Goal: Information Seeking & Learning: Learn about a topic

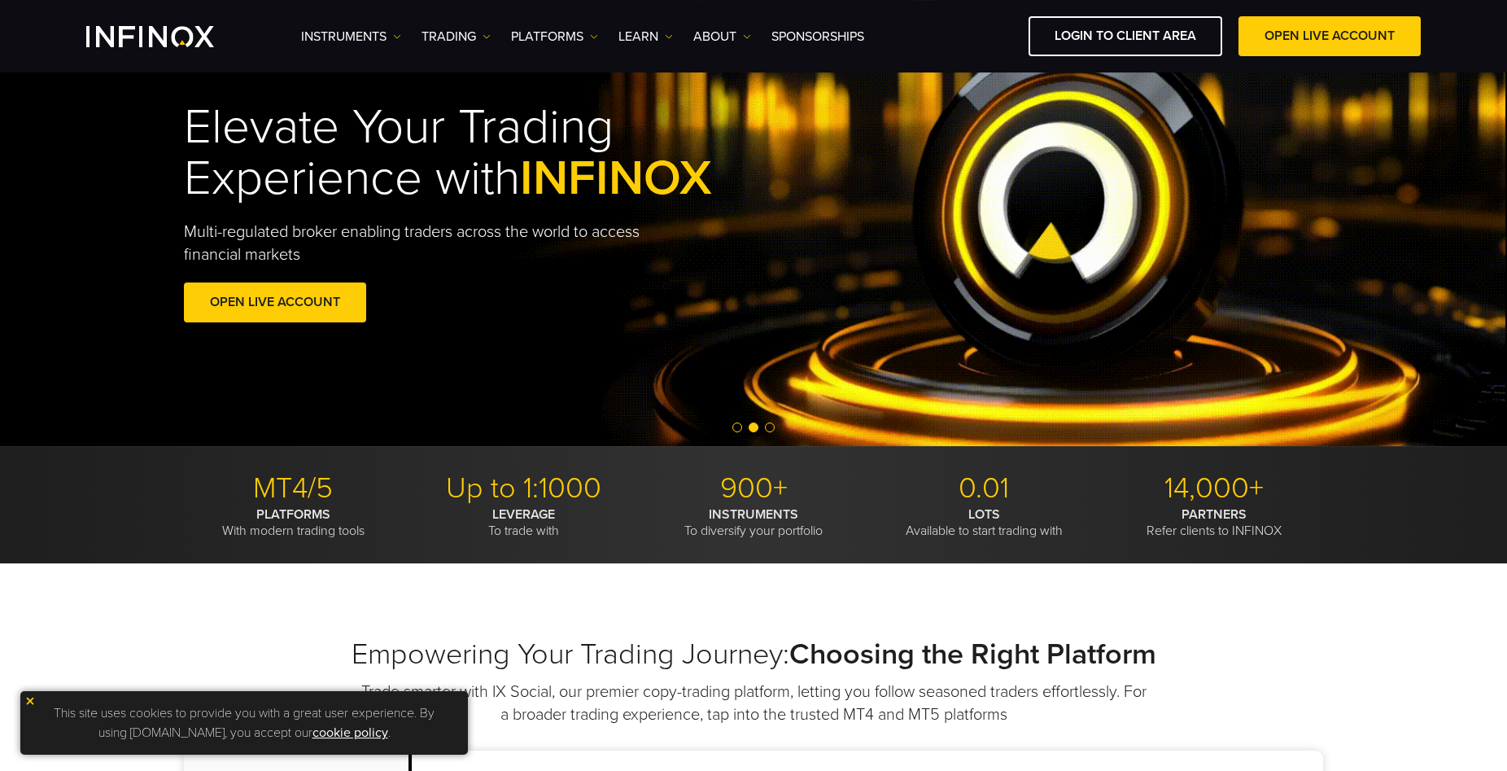
scroll to position [83, 0]
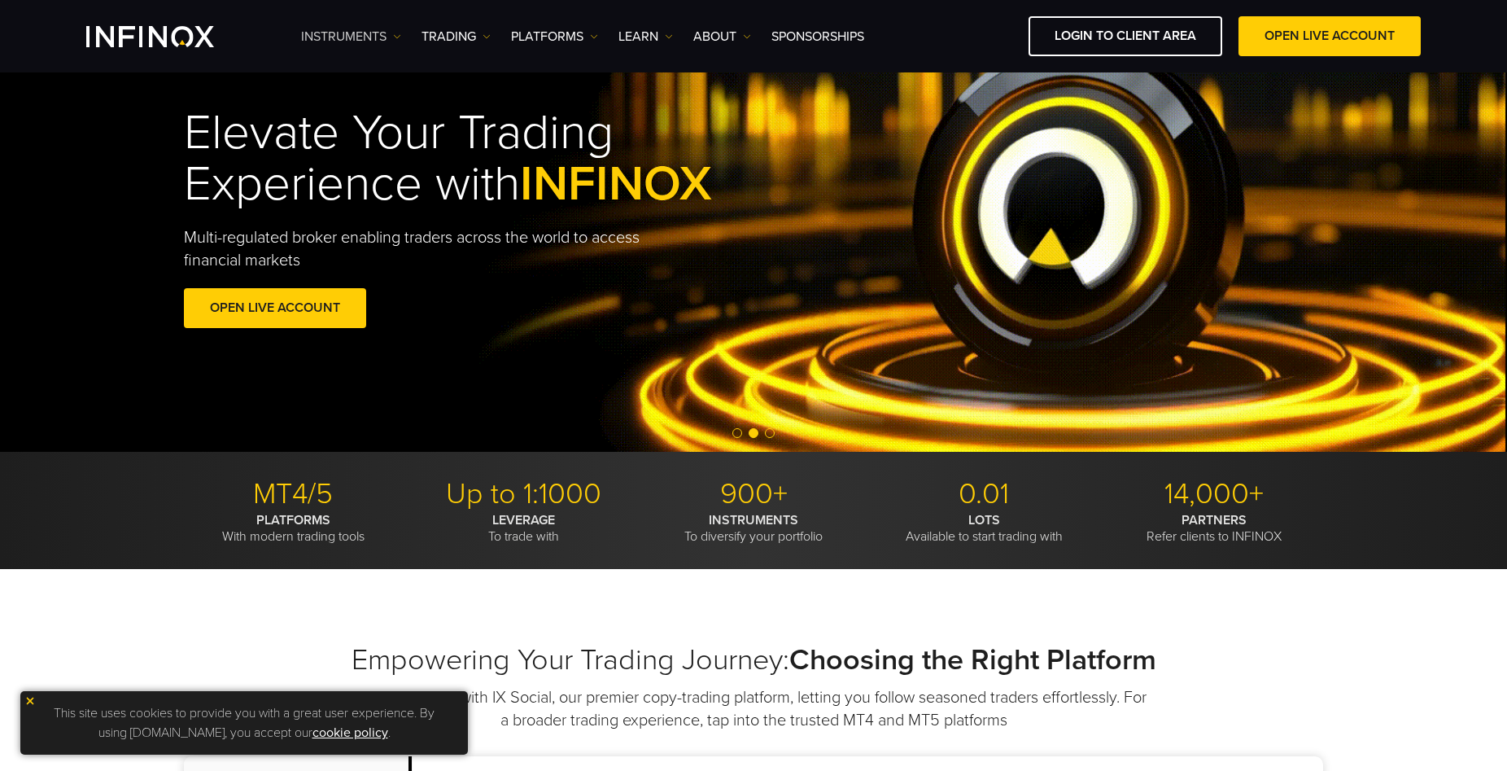
click at [401, 42] on link "Instruments" at bounding box center [351, 37] width 100 height 20
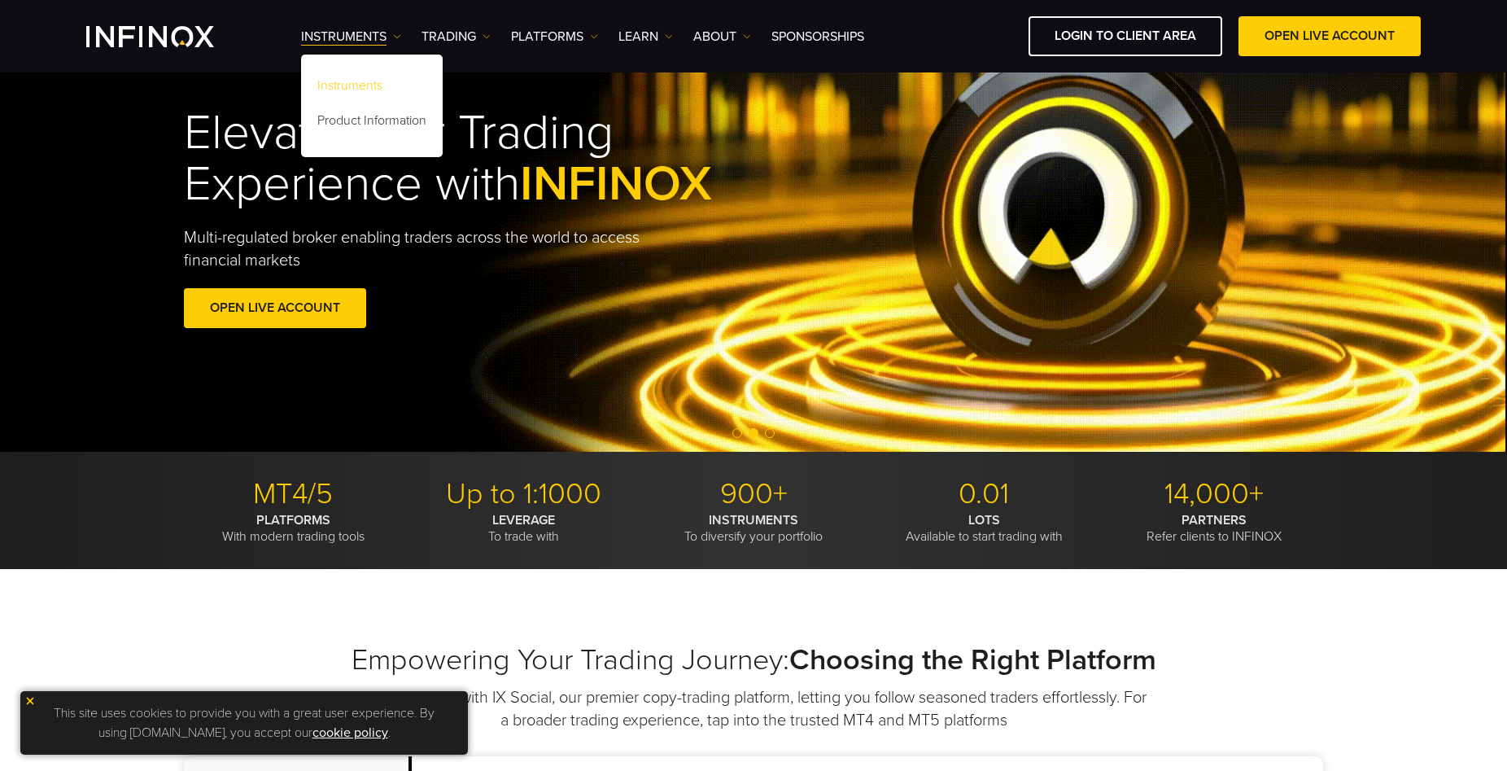
click at [388, 89] on link "Instruments" at bounding box center [372, 88] width 142 height 35
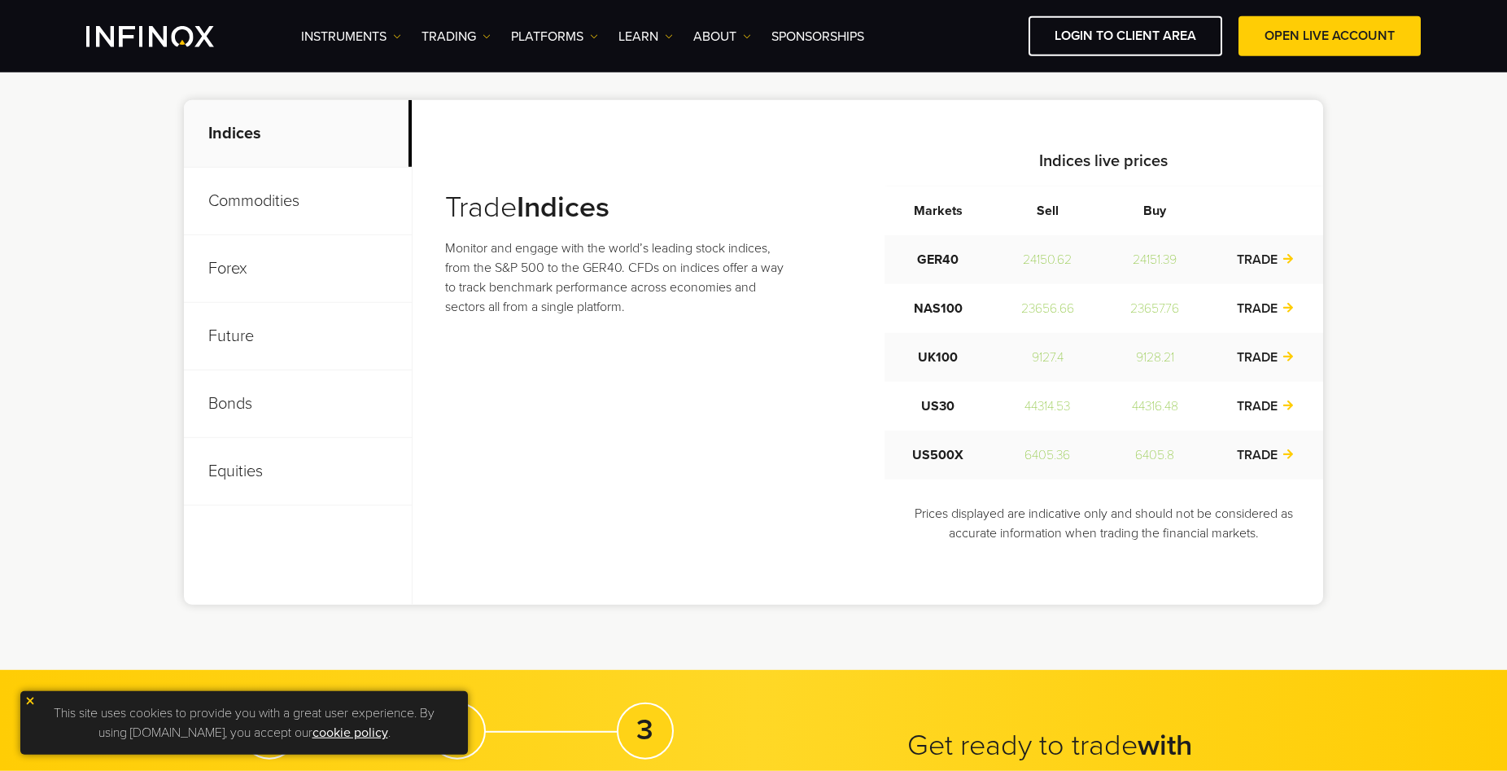
scroll to position [664, 0]
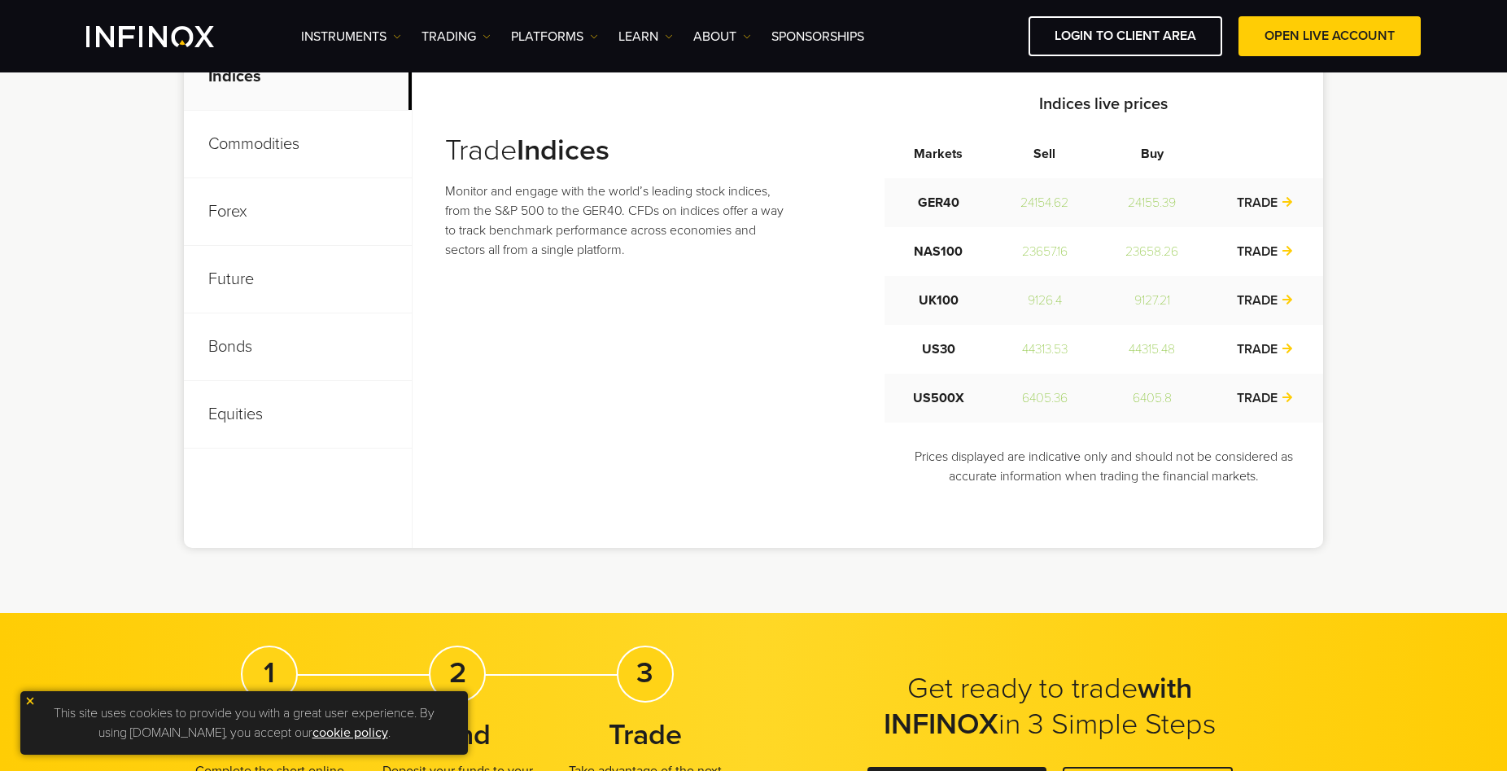
click at [248, 208] on p "Forex" at bounding box center [298, 212] width 228 height 68
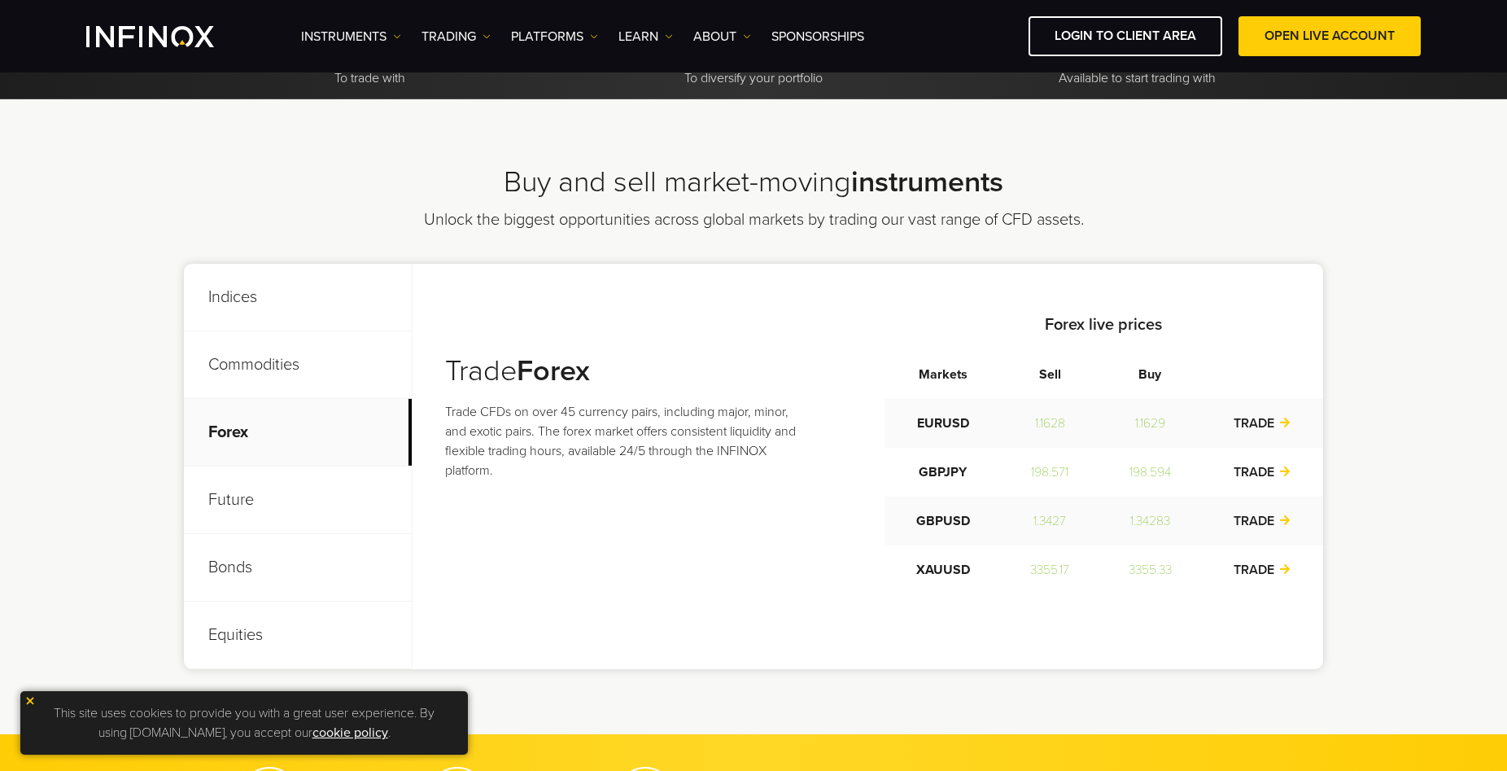
scroll to position [498, 0]
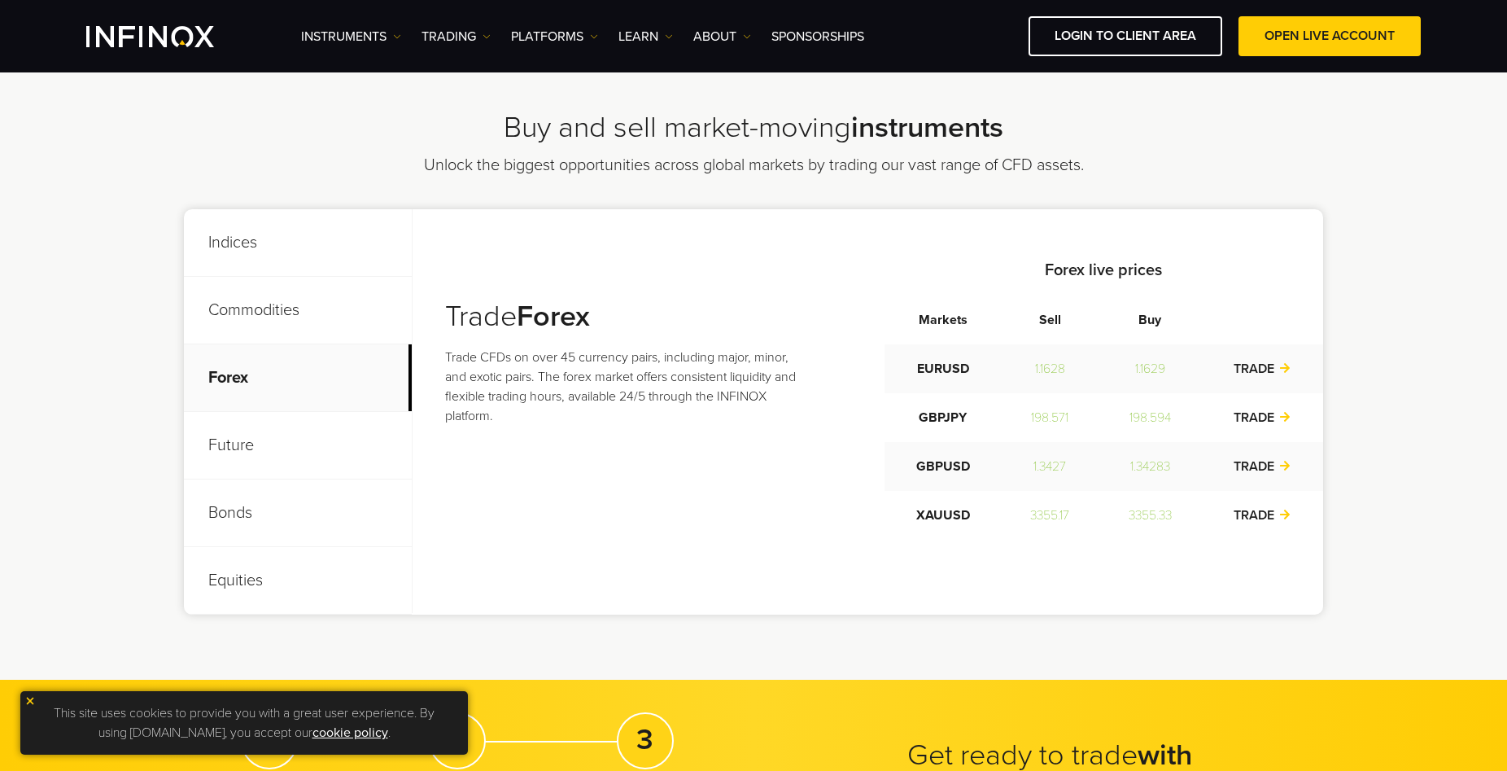
click at [238, 448] on p "Future" at bounding box center [298, 446] width 228 height 68
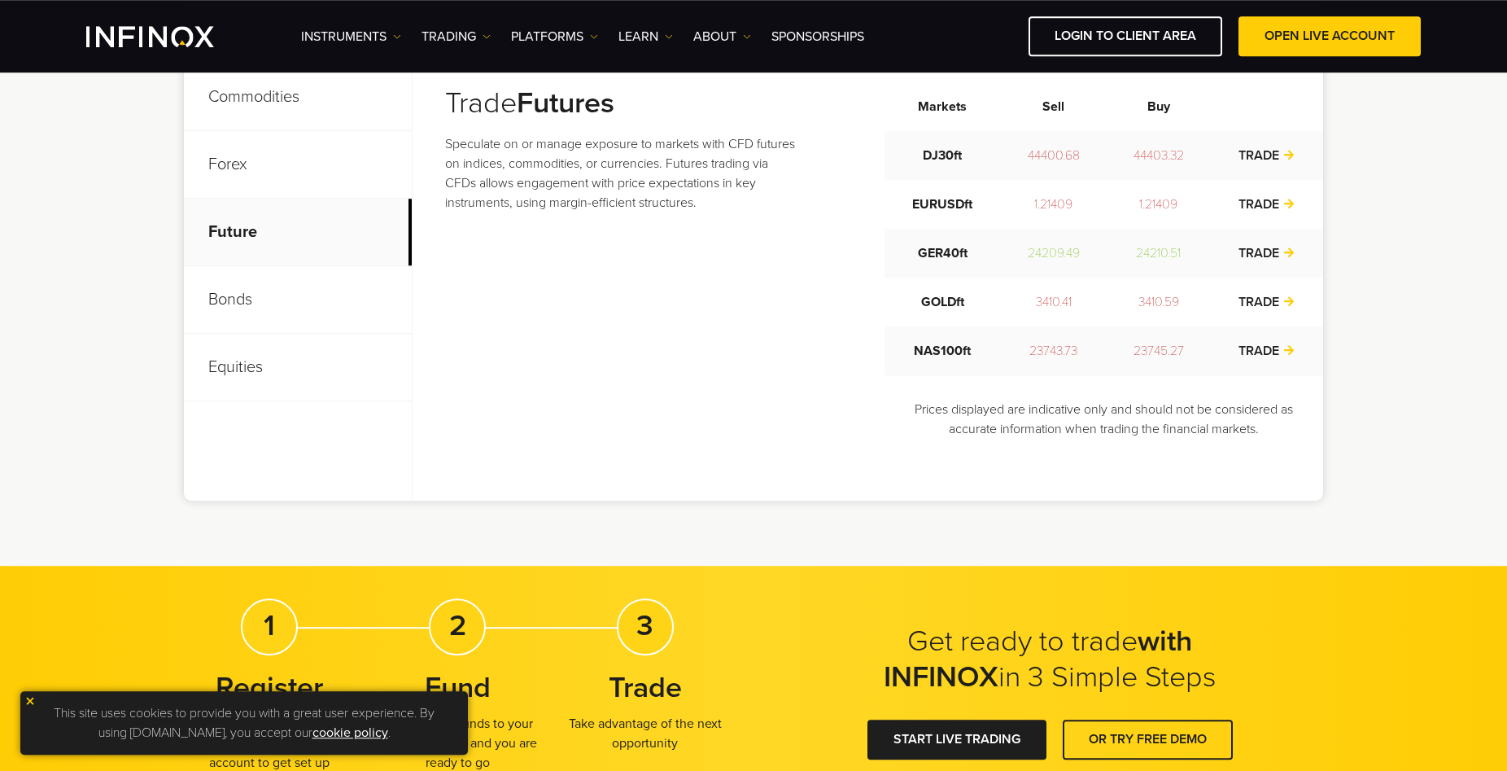
scroll to position [747, 0]
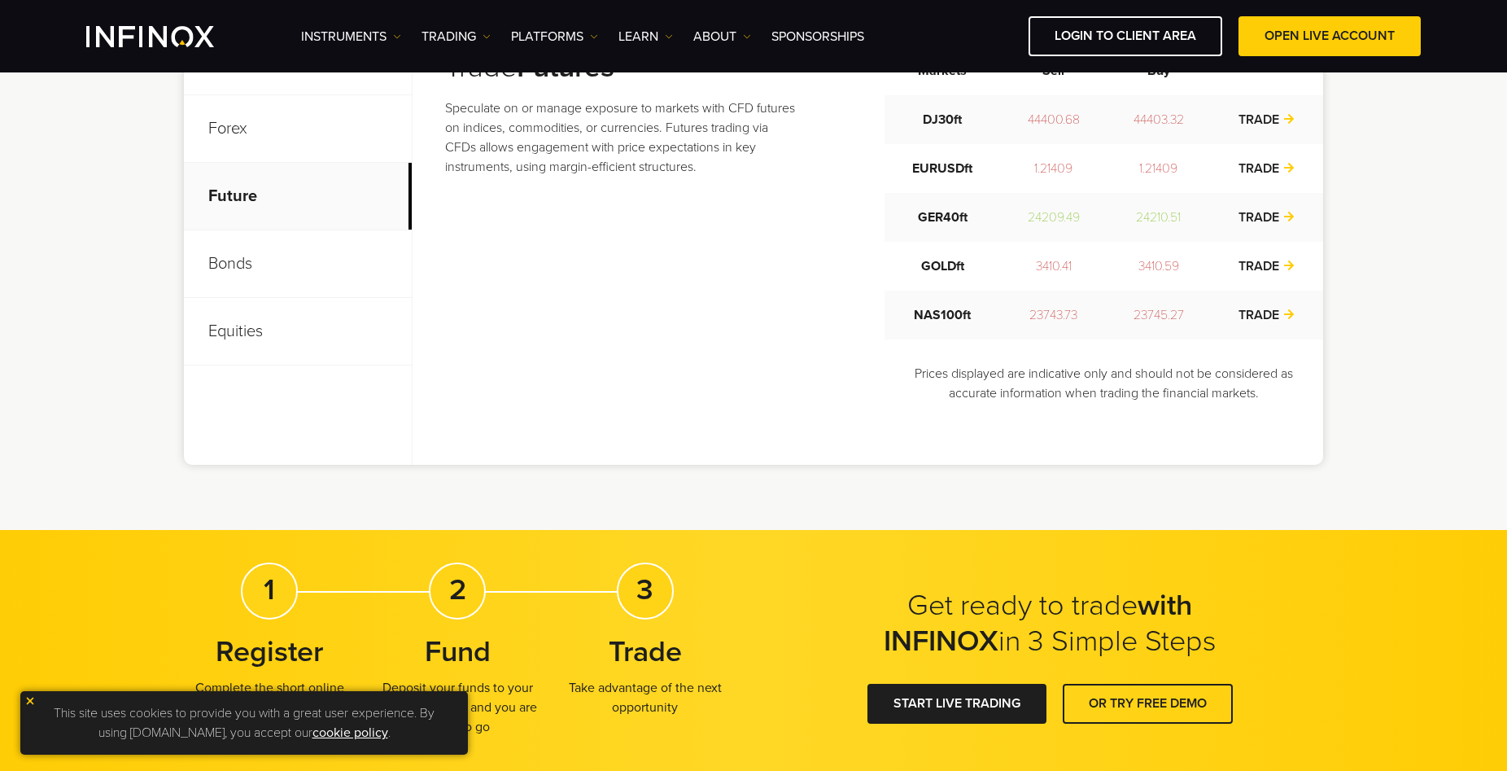
click at [243, 256] on p "Bonds" at bounding box center [298, 264] width 228 height 68
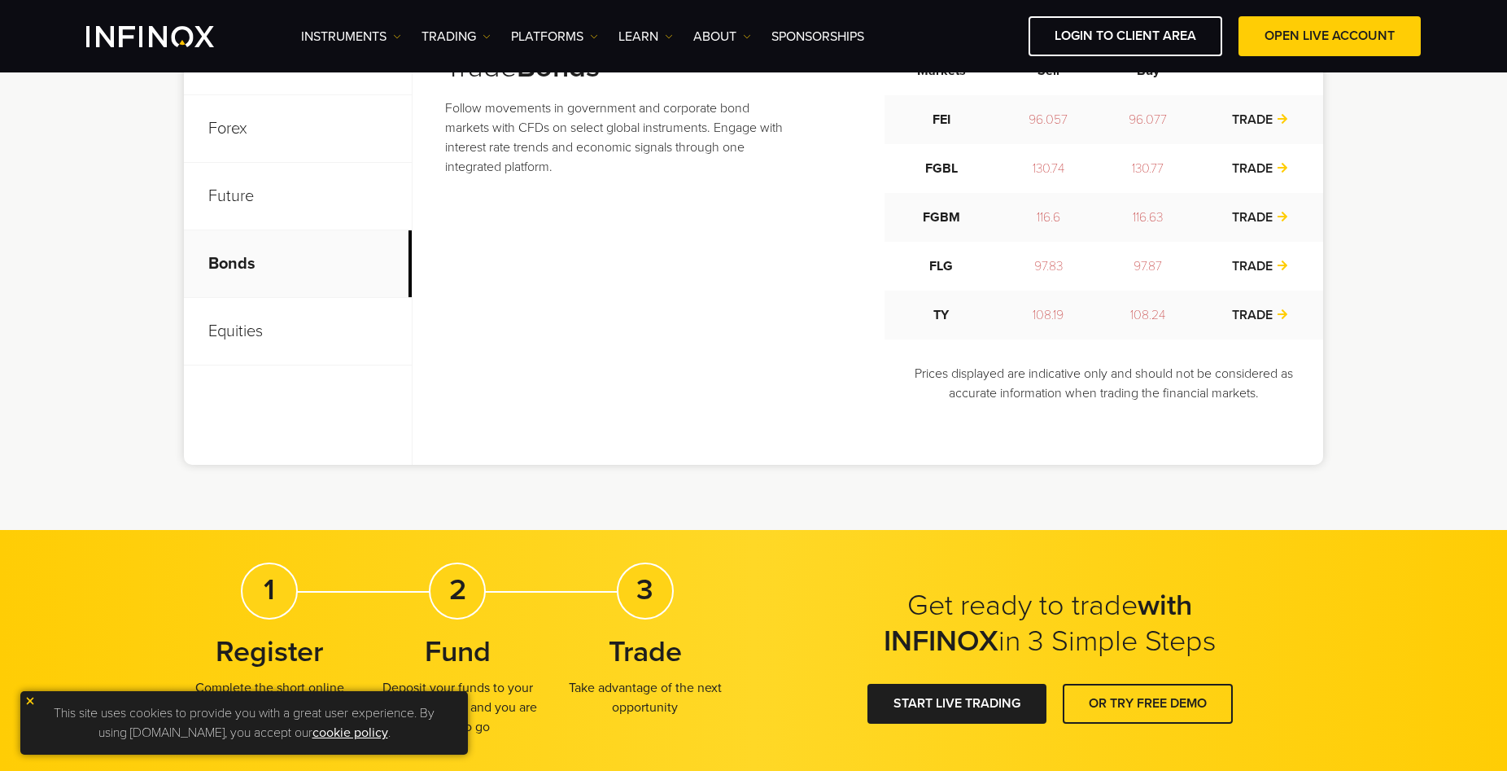
scroll to position [664, 0]
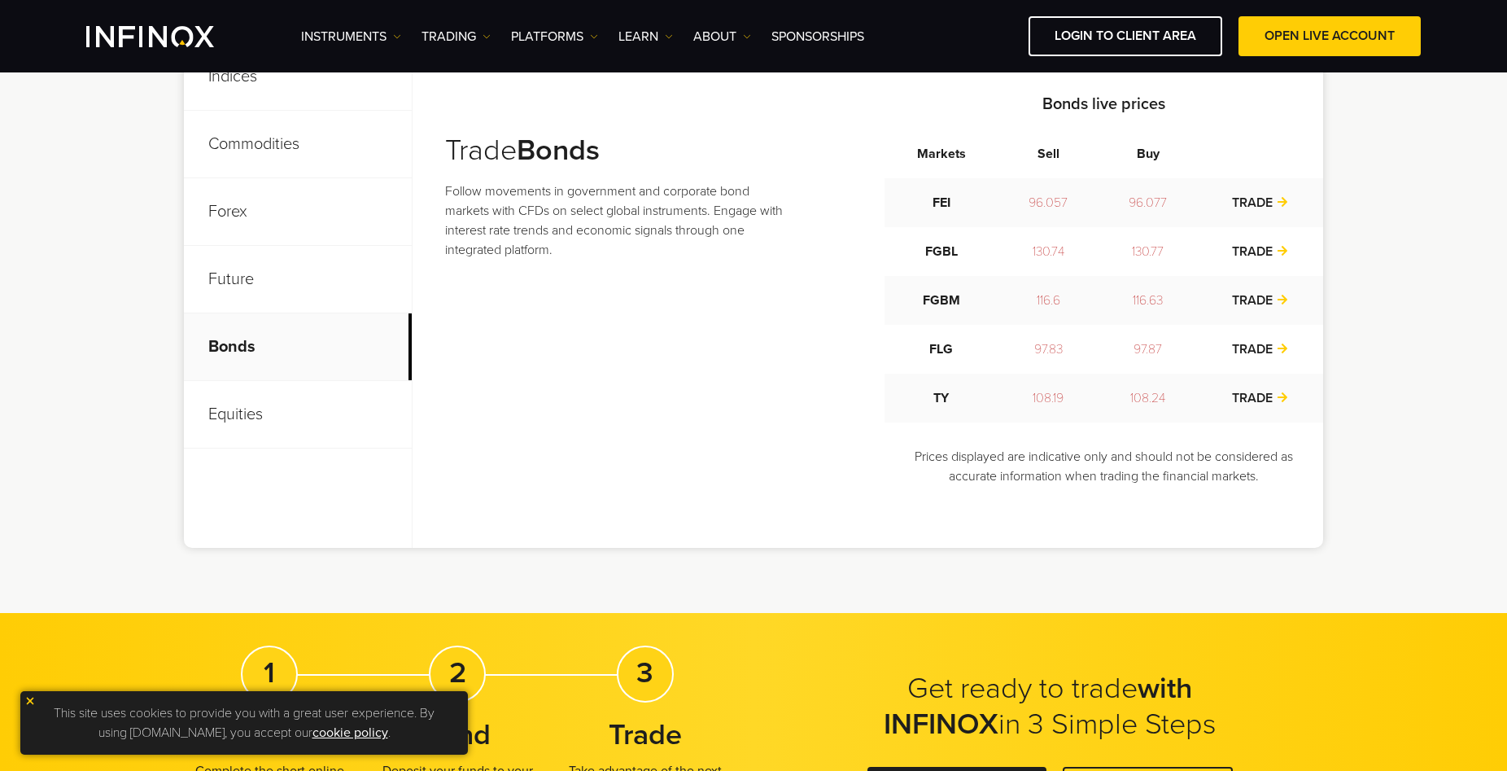
click at [246, 413] on p "Equities" at bounding box center [298, 415] width 228 height 68
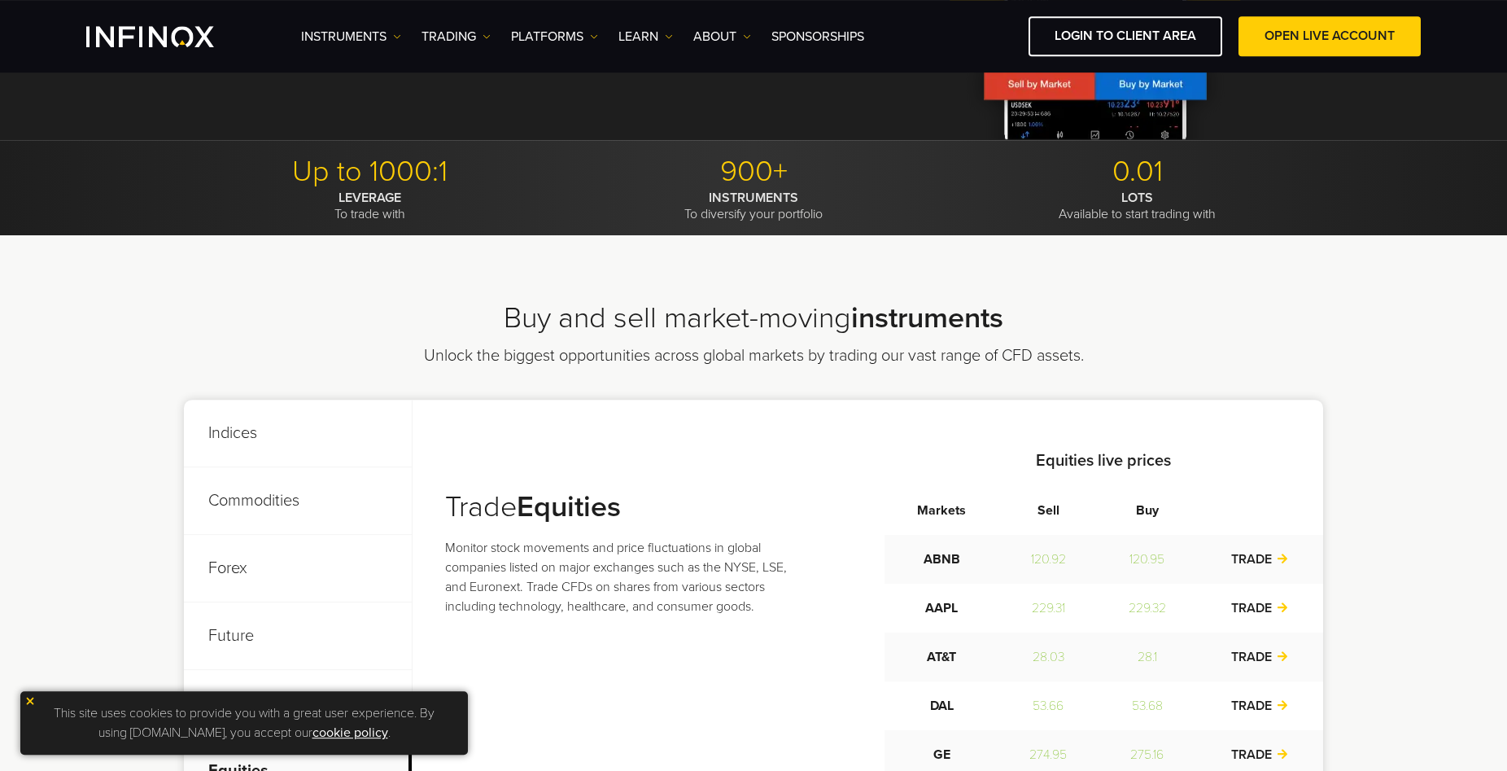
scroll to position [249, 0]
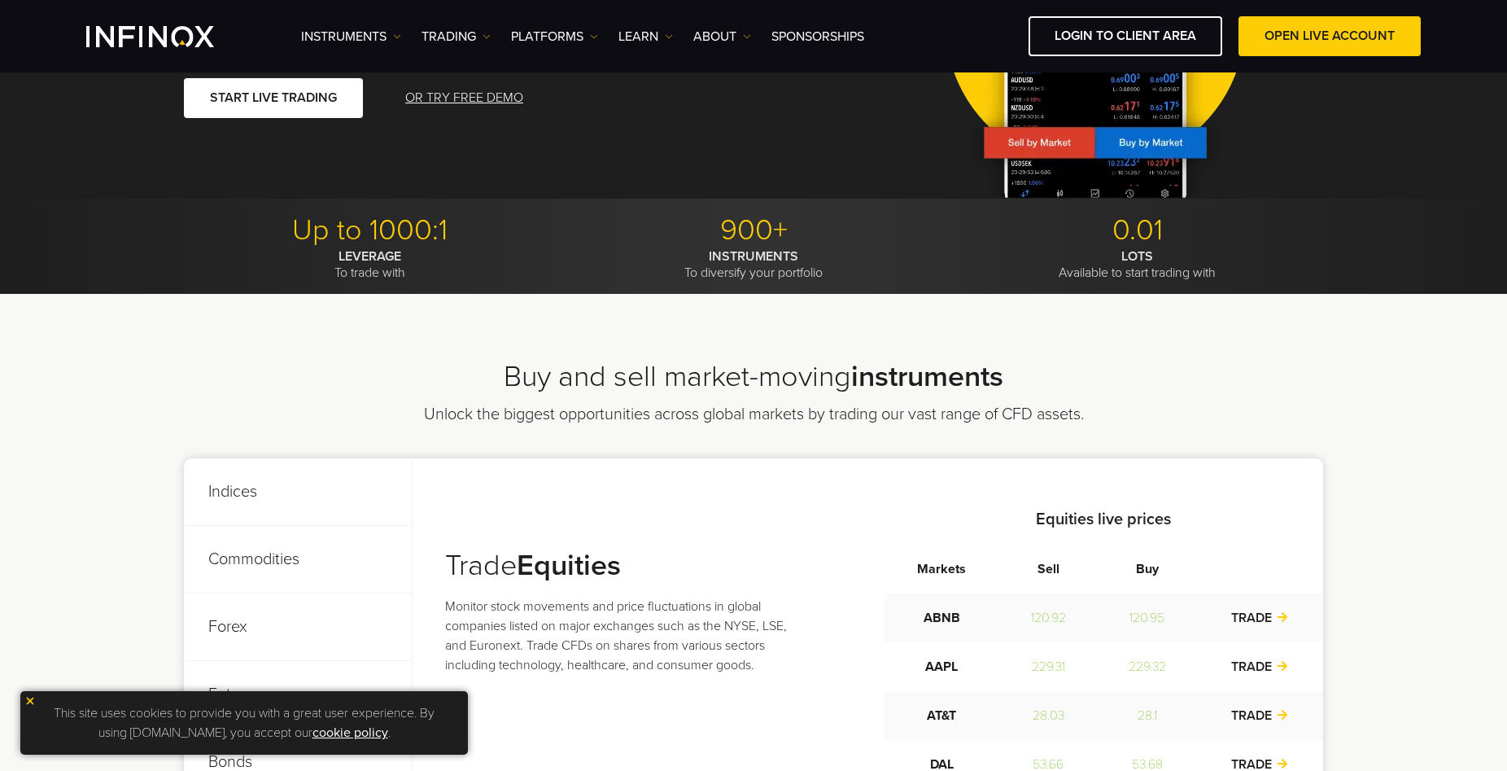
click at [248, 491] on p "Indices" at bounding box center [298, 492] width 228 height 68
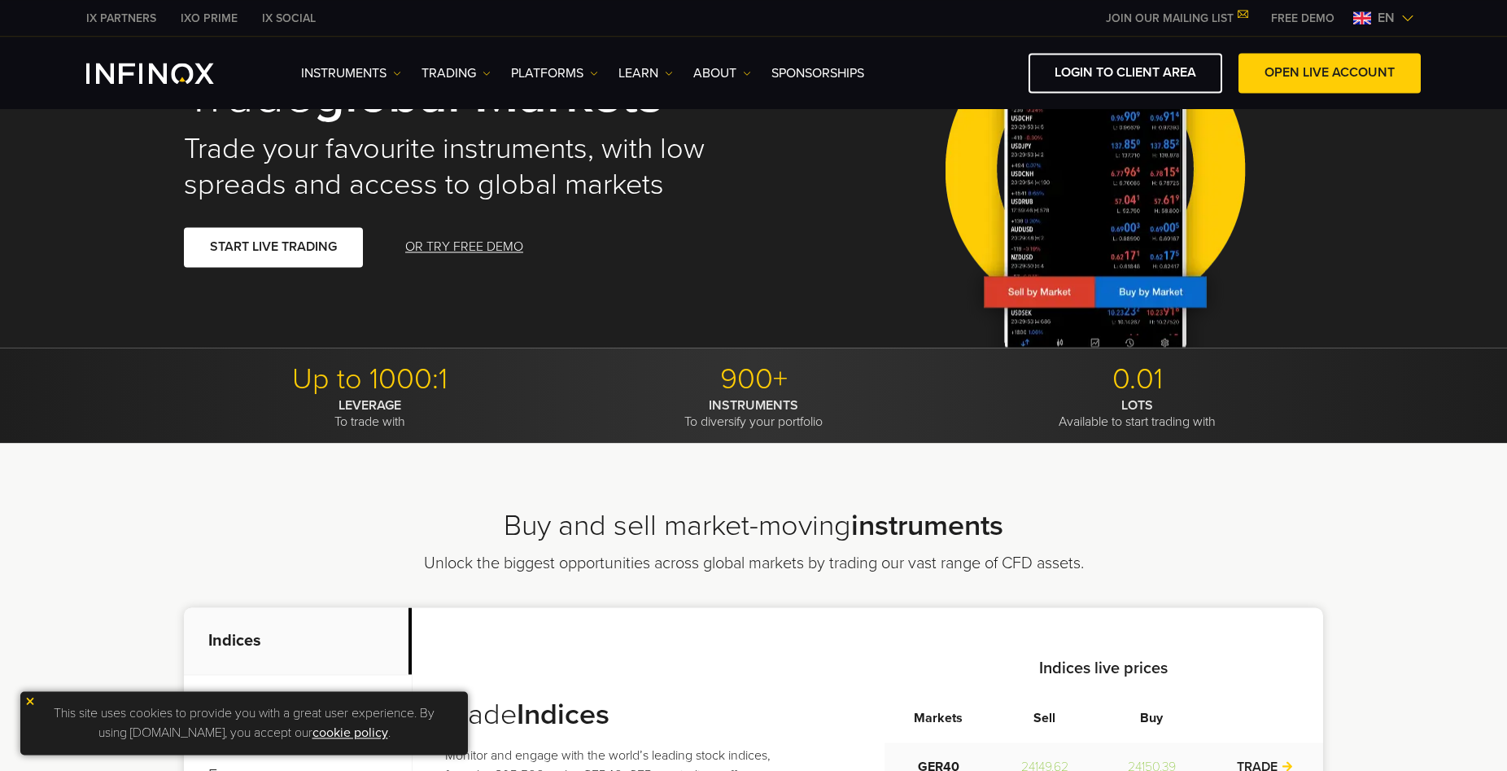
scroll to position [0, 0]
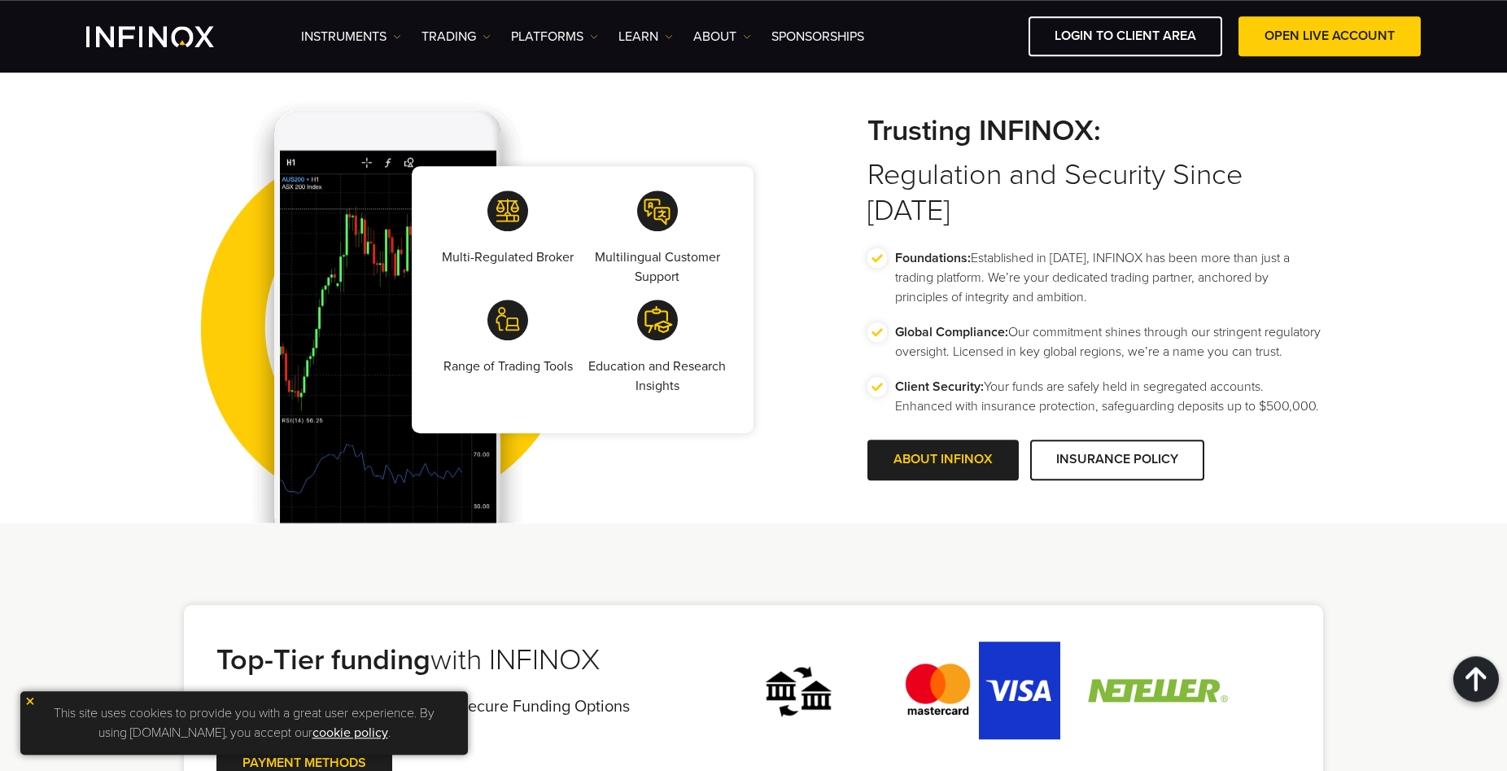
scroll to position [2823, 0]
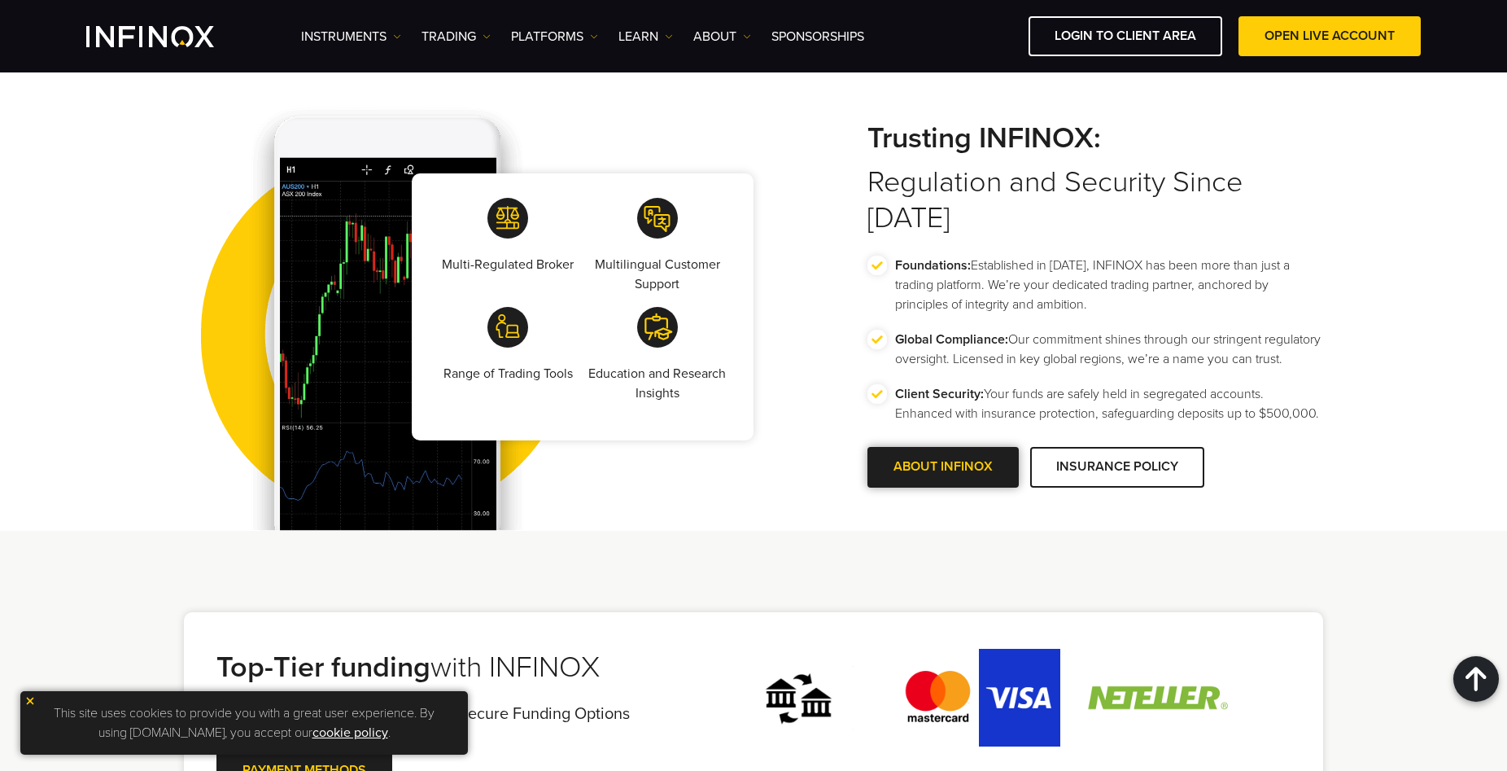
click at [943, 467] on span at bounding box center [943, 467] width 0 height 0
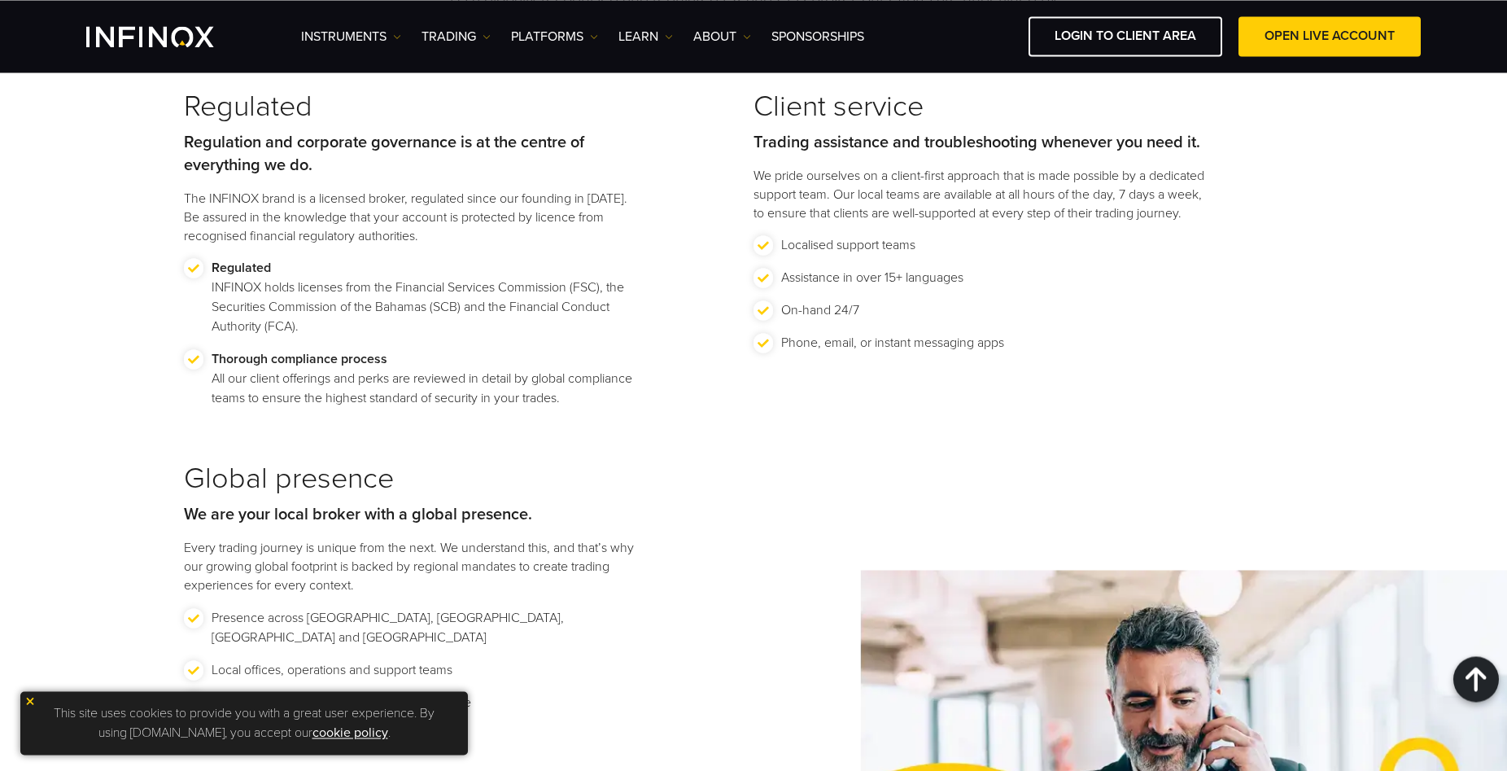
scroll to position [1660, 0]
